Goal: Answer question/provide support: Share knowledge or assist other users

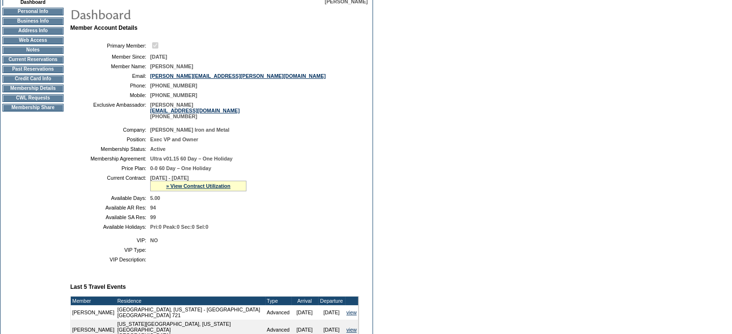
scroll to position [89, 0]
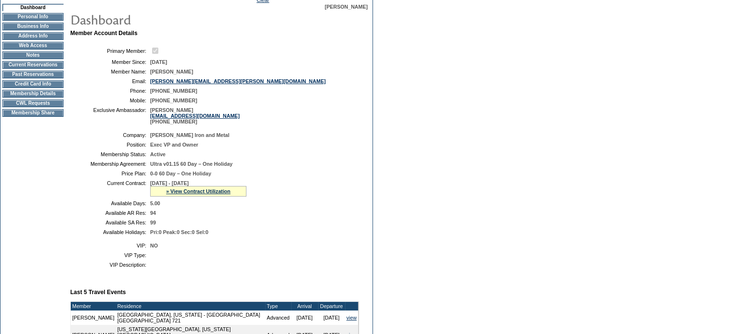
click at [25, 107] on td "CWL Requests" at bounding box center [32, 104] width 61 height 8
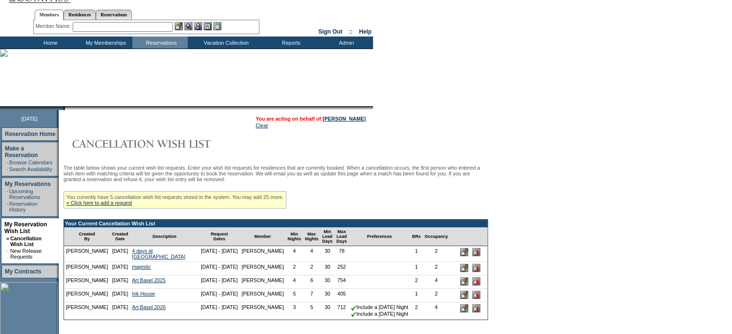
scroll to position [15, 0]
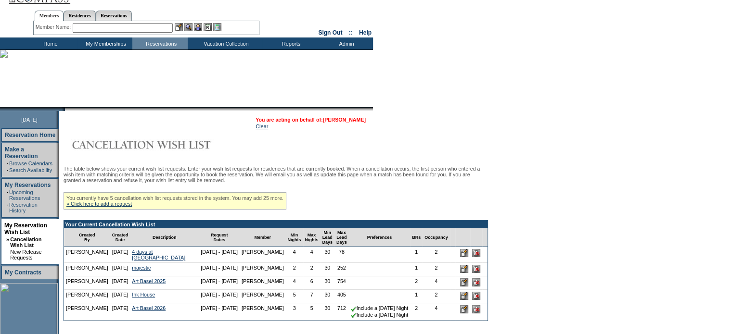
click at [346, 119] on link "[PERSON_NAME]" at bounding box center [344, 120] width 43 height 6
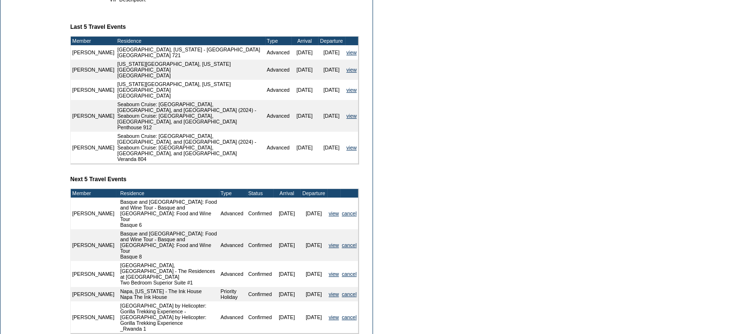
scroll to position [363, 0]
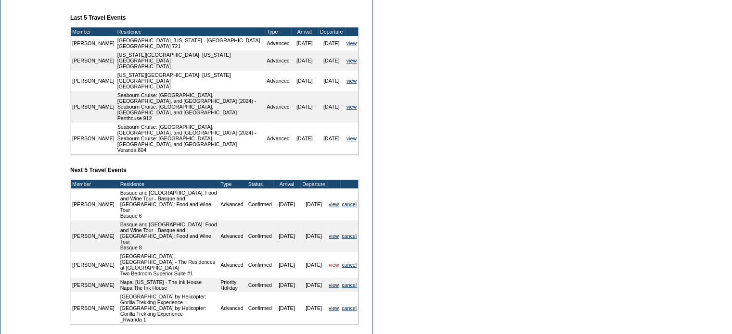
click at [331, 262] on link "view" at bounding box center [334, 265] width 10 height 6
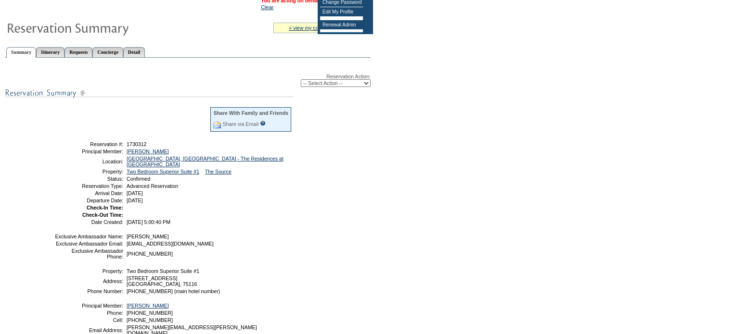
scroll to position [77, 0]
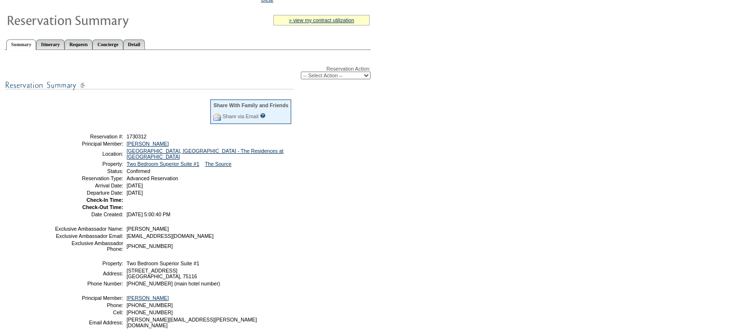
drag, startPoint x: 163, startPoint y: 198, endPoint x: 122, endPoint y: 183, distance: 43.1
click at [122, 183] on td "Arrival Date:" at bounding box center [88, 186] width 69 height 6
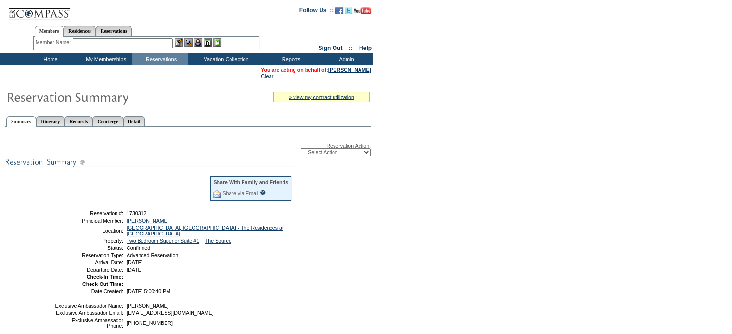
click at [110, 46] on input "text" at bounding box center [123, 43] width 100 height 10
type input "shapiro,"
click at [47, 58] on td "Home" at bounding box center [49, 59] width 55 height 12
